Goal: Navigation & Orientation: Locate item on page

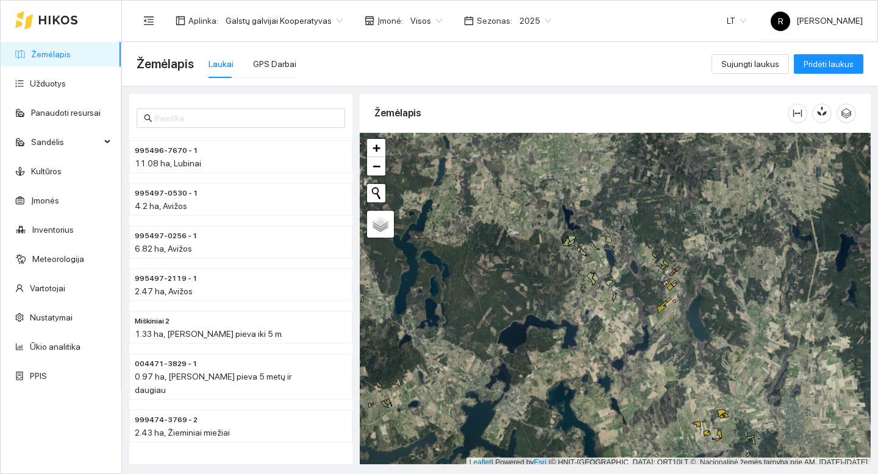
scroll to position [4, 0]
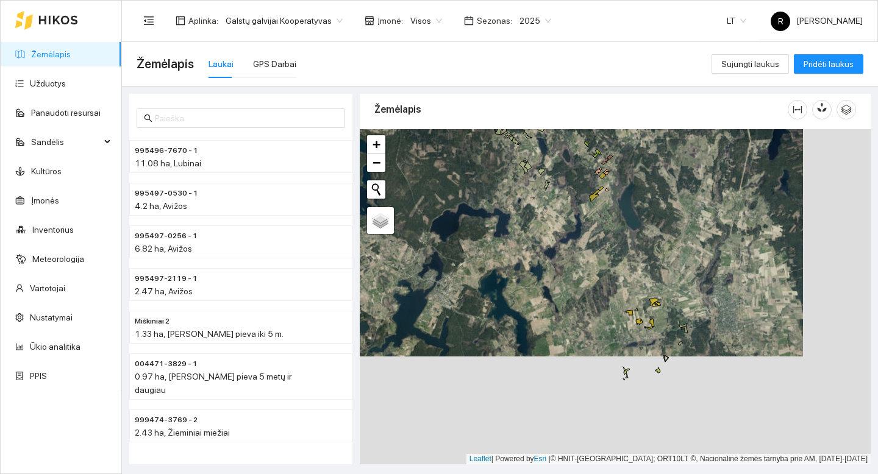
drag, startPoint x: 717, startPoint y: 374, endPoint x: 649, endPoint y: 266, distance: 127.3
click at [649, 266] on div "+ − Nieko nerasta. Bandykite dar kartą. Žemėlapis Palydovas Leaflet | Powered b…" at bounding box center [615, 296] width 511 height 335
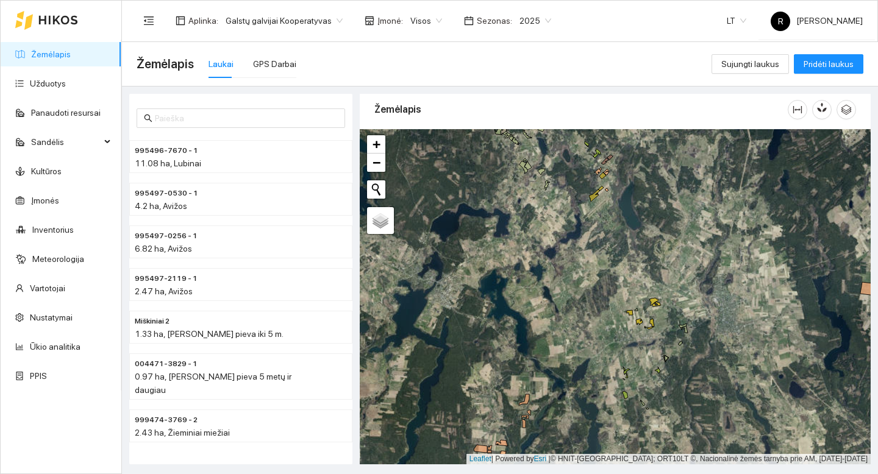
drag, startPoint x: 698, startPoint y: 250, endPoint x: 582, endPoint y: 366, distance: 164.2
click at [582, 366] on div "+ − Nieko nerasta. Bandykite dar kartą. Žemėlapis Palydovas Leaflet | Powered b…" at bounding box center [615, 296] width 511 height 335
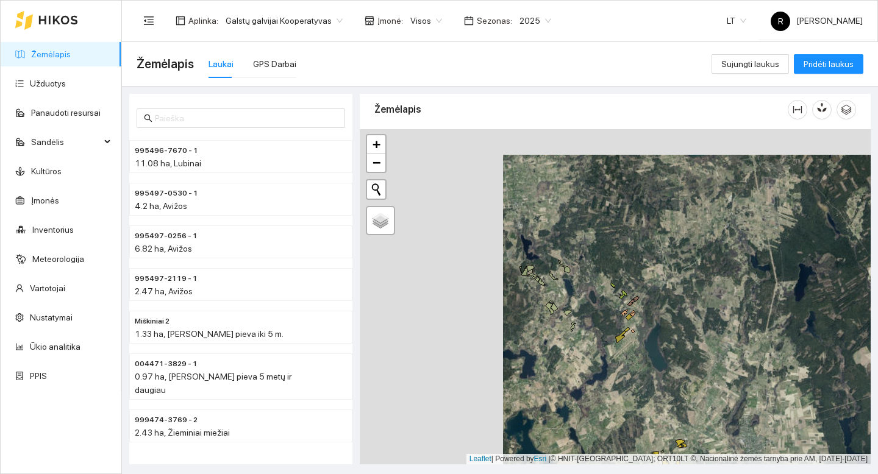
drag, startPoint x: 626, startPoint y: 268, endPoint x: 495, endPoint y: 299, distance: 135.1
click at [769, 294] on div "+ − Nieko nerasta. Bandykite dar kartą. Žemėlapis Palydovas Leaflet | Powered b…" at bounding box center [615, 296] width 511 height 335
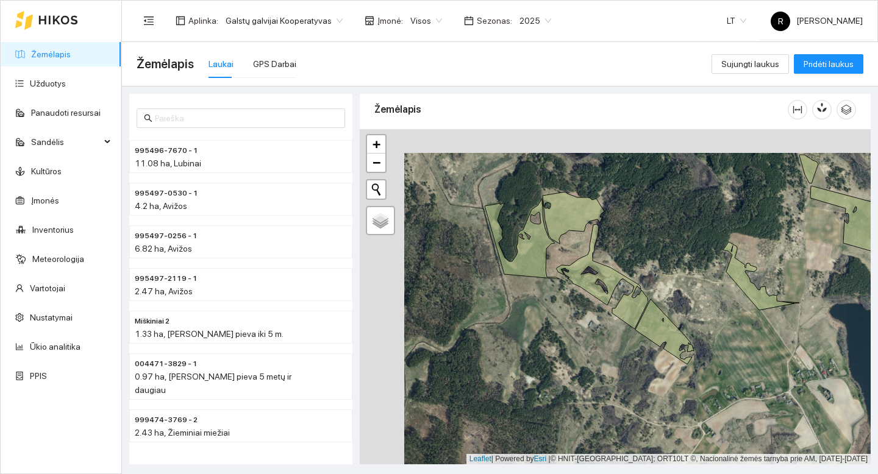
drag, startPoint x: 521, startPoint y: 278, endPoint x: 566, endPoint y: 302, distance: 50.4
click at [566, 302] on div "+ − Nieko nerasta. Bandykite dar kartą. Žemėlapis Palydovas Leaflet | Powered b…" at bounding box center [615, 296] width 511 height 335
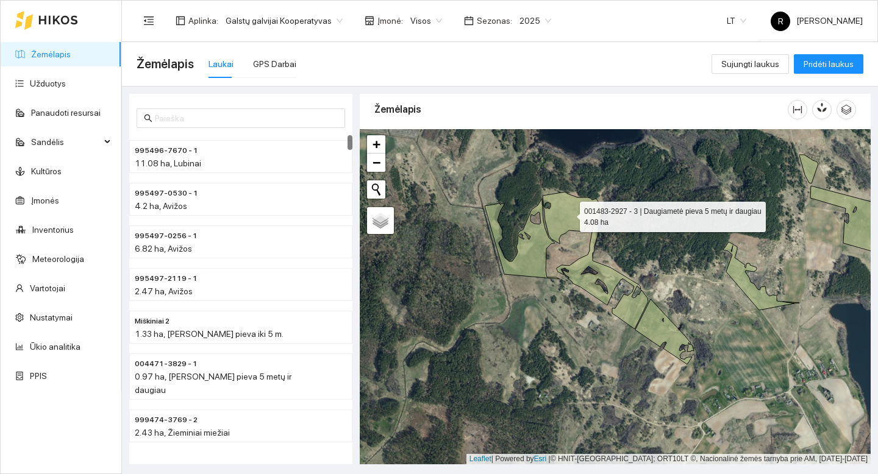
click at [575, 224] on icon at bounding box center [573, 218] width 62 height 52
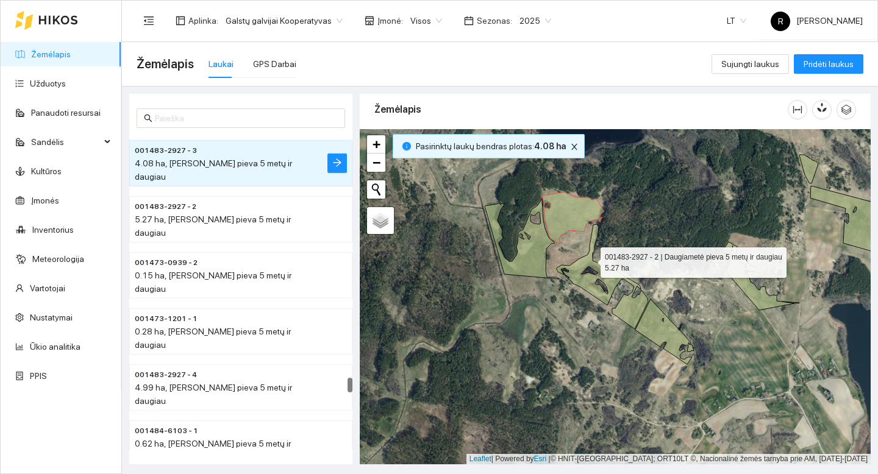
click at [589, 260] on icon at bounding box center [601, 276] width 91 height 105
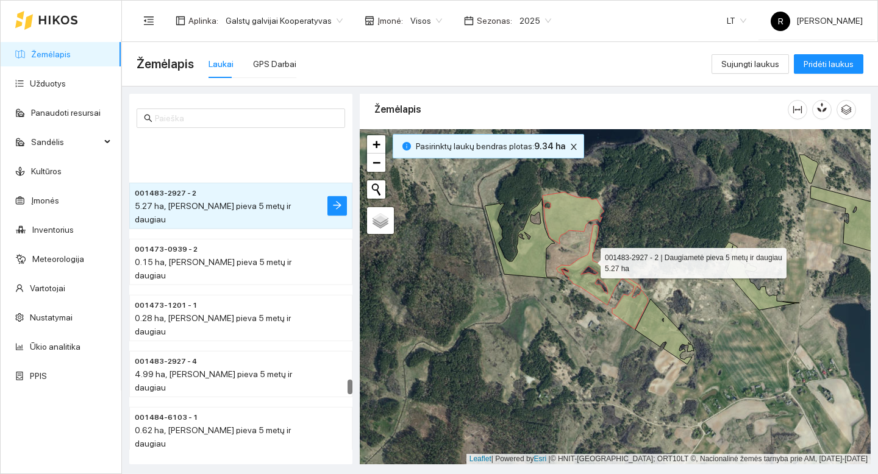
scroll to position [5191, 0]
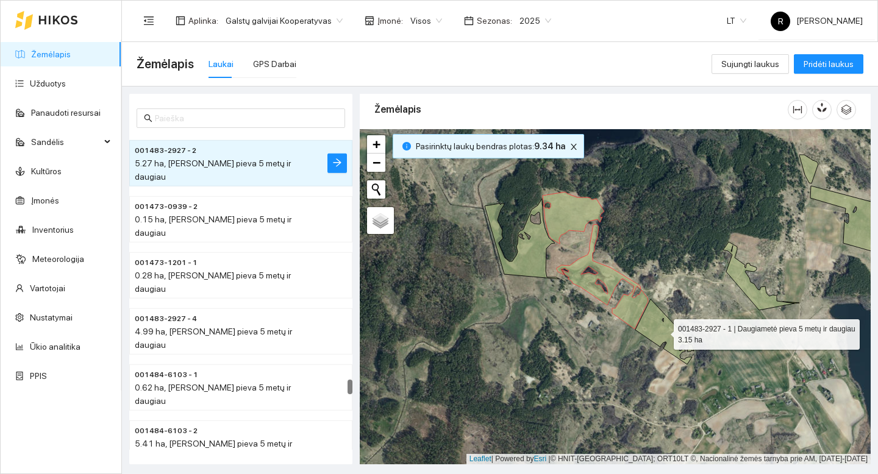
click at [658, 319] on icon at bounding box center [664, 331] width 59 height 65
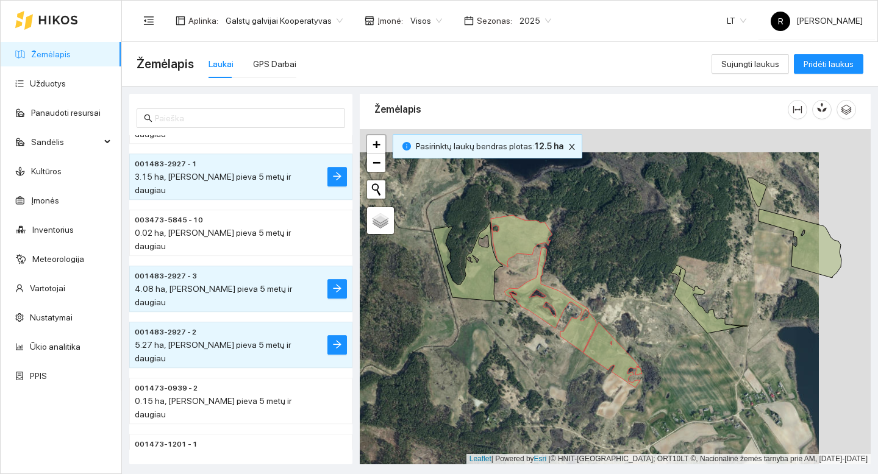
drag, startPoint x: 677, startPoint y: 268, endPoint x: 625, endPoint y: 291, distance: 57.3
click at [625, 291] on div "+ − Nieko nerasta. Bandykite dar kartą. Žemėlapis Palydovas Leaflet | Powered b…" at bounding box center [615, 296] width 511 height 335
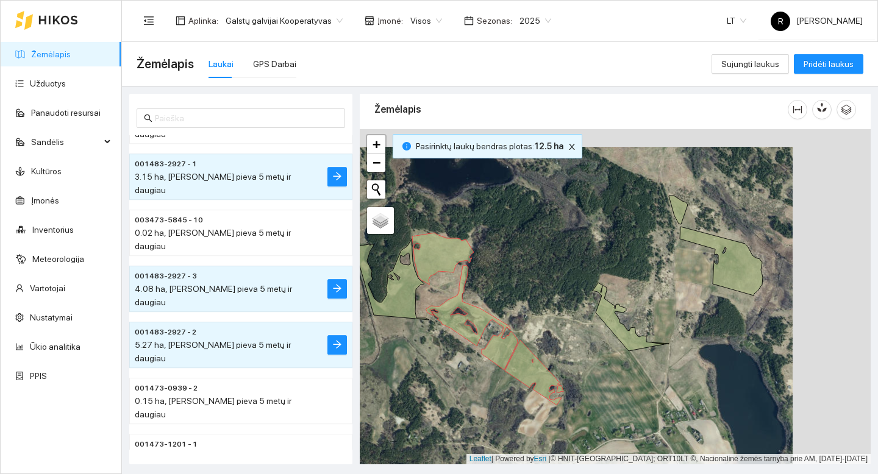
drag, startPoint x: 722, startPoint y: 276, endPoint x: 644, endPoint y: 294, distance: 80.0
click at [644, 294] on div "+ − Nieko nerasta. Bandykite dar kartą. Žemėlapis Palydovas Leaflet | Powered b…" at bounding box center [615, 296] width 511 height 335
